Goal: Task Accomplishment & Management: Complete application form

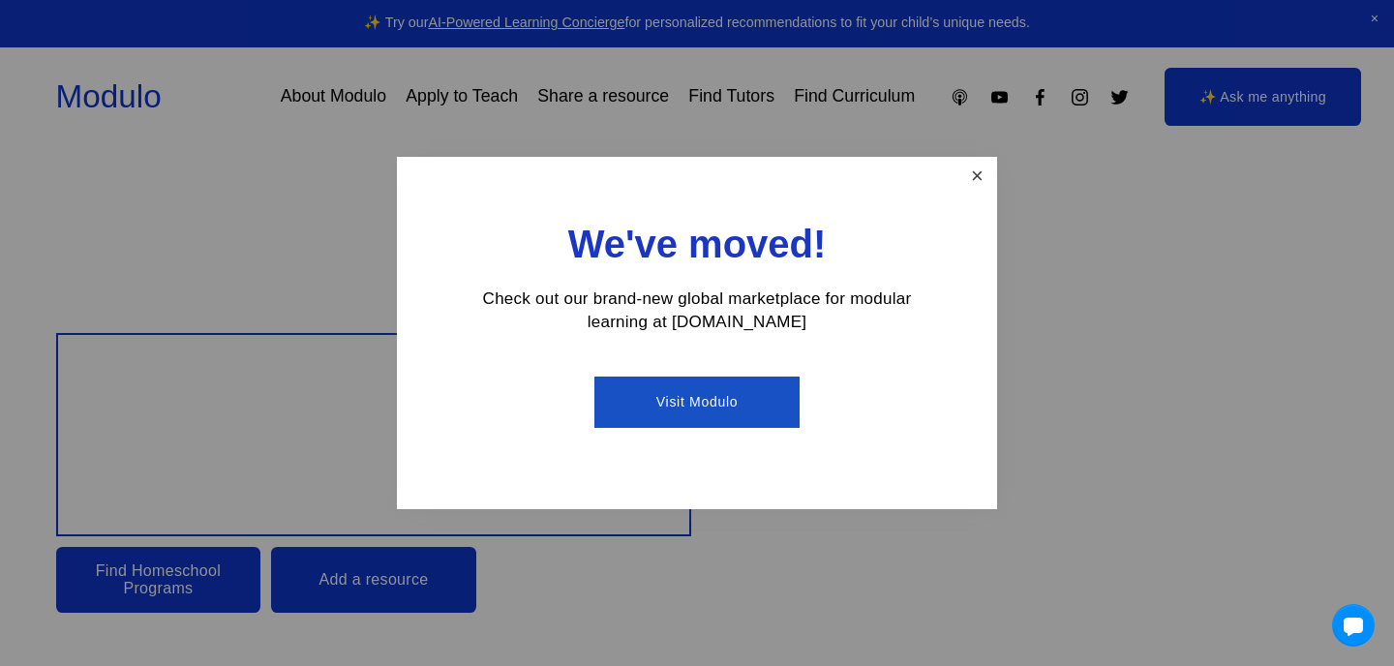
click at [975, 161] on link "Close" at bounding box center [977, 177] width 34 height 34
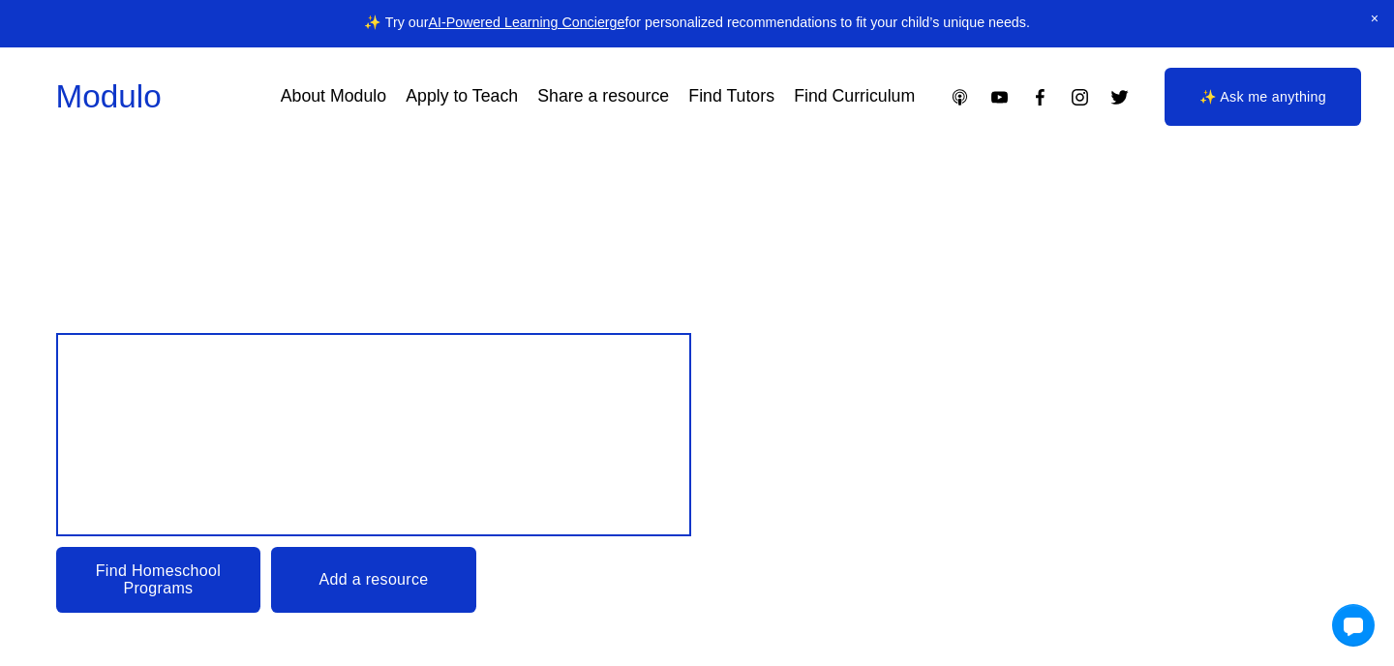
click at [469, 101] on link "Apply to Teach" at bounding box center [462, 96] width 112 height 34
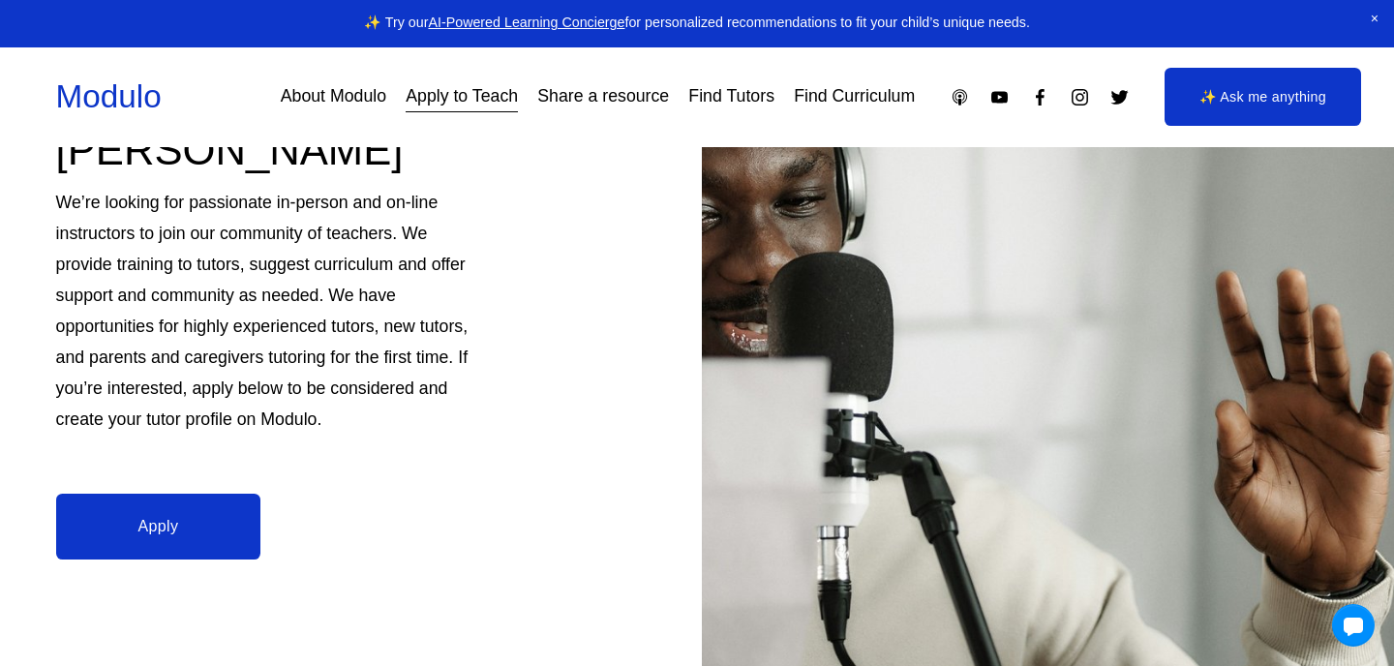
scroll to position [270, 0]
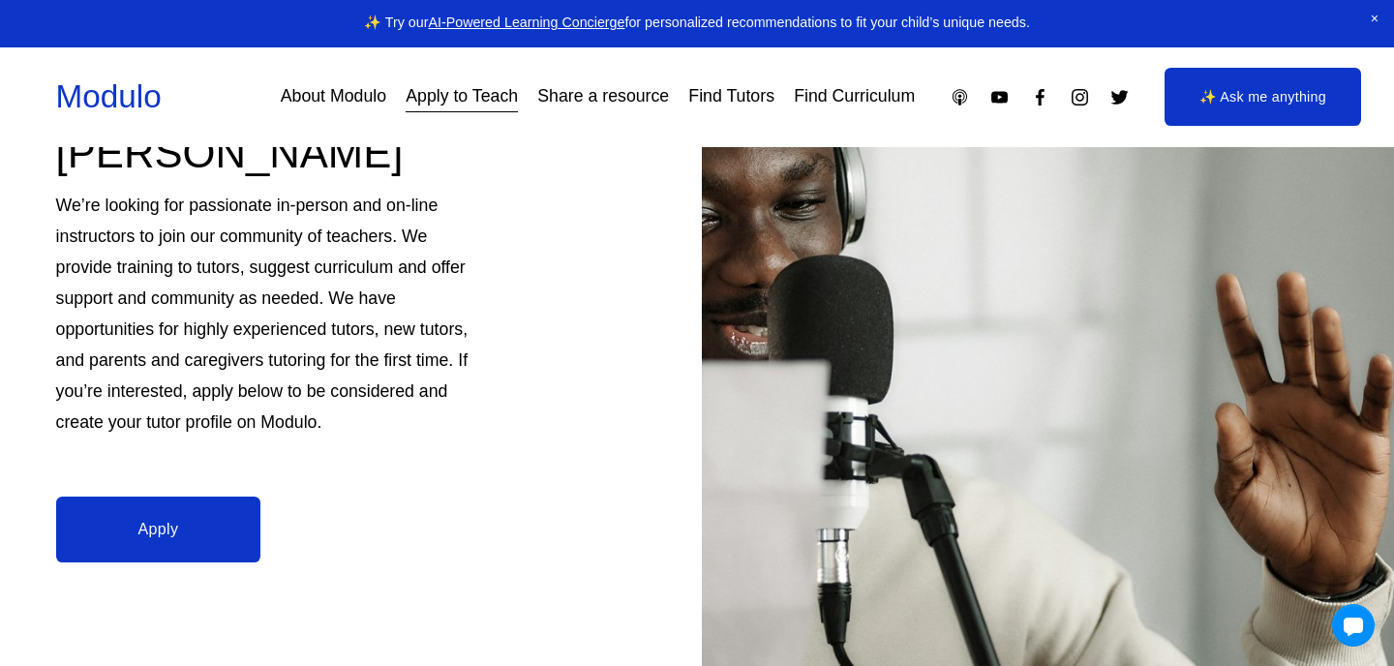
click at [230, 512] on link "Apply" at bounding box center [158, 530] width 205 height 66
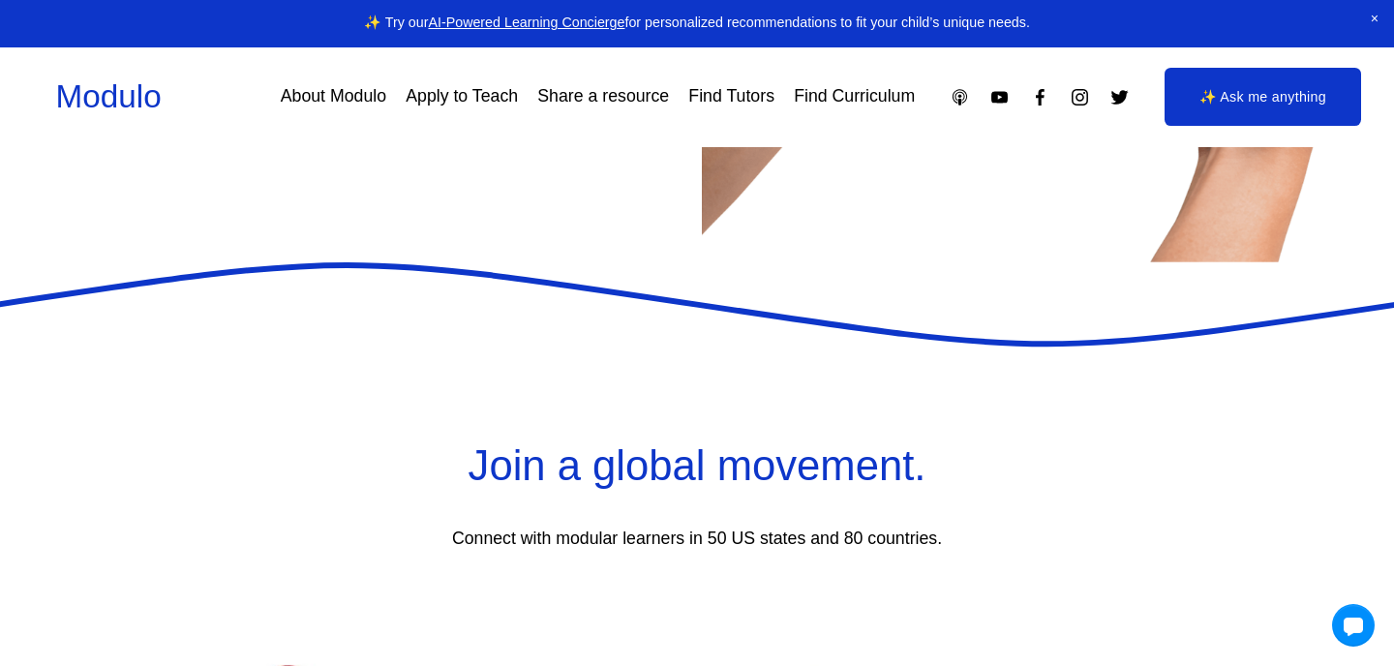
scroll to position [3450, 0]
